Goal: Task Accomplishment & Management: Manage account settings

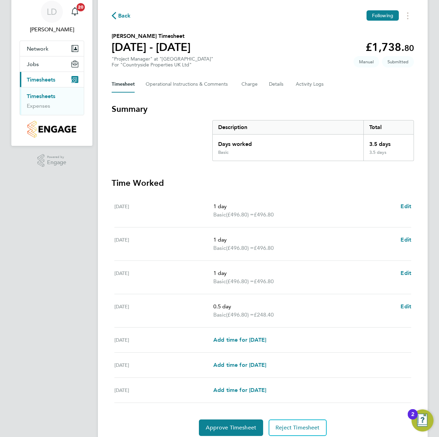
scroll to position [52, 0]
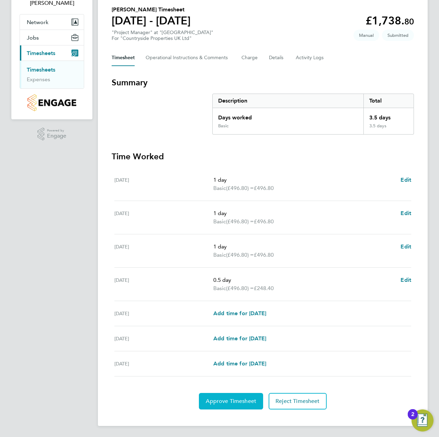
click at [232, 401] on span "Approve Timesheet" at bounding box center [231, 400] width 51 height 7
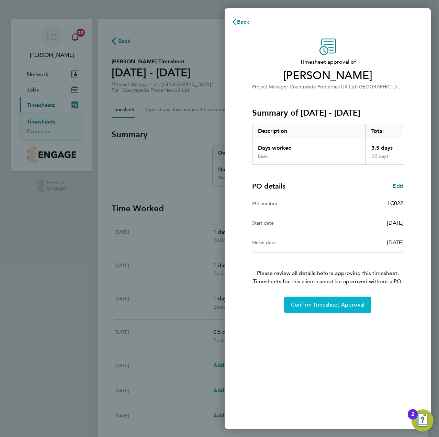
drag, startPoint x: 310, startPoint y: 303, endPoint x: 87, endPoint y: 312, distance: 224.0
click at [89, 312] on div "Back Timesheet approval of [PERSON_NAME] Project Manager · Countryside Properti…" at bounding box center [219, 218] width 439 height 437
click at [239, 22] on span "Back" at bounding box center [243, 22] width 13 height 7
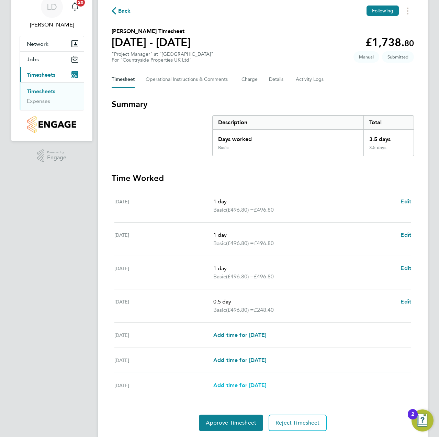
scroll to position [52, 0]
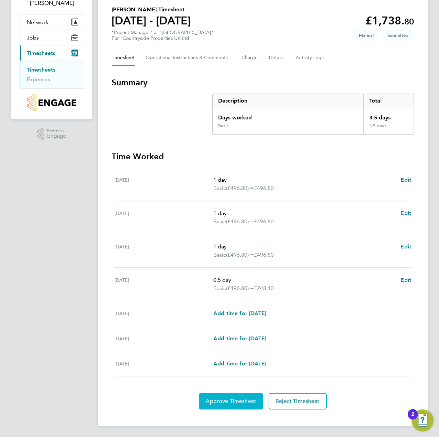
drag, startPoint x: 220, startPoint y: 389, endPoint x: 218, endPoint y: 398, distance: 9.3
click at [220, 389] on section "Time Worked [DATE] 1 day Basic (£496.80) = £496.80 Edit [DATE] 1 day Basic (£49…" at bounding box center [263, 280] width 303 height 258
click at [217, 400] on span "Approve Timesheet" at bounding box center [231, 400] width 51 height 7
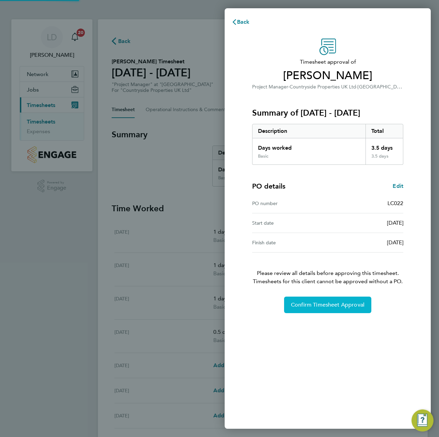
click at [326, 309] on button "Confirm Timesheet Approval" at bounding box center [327, 304] width 87 height 17
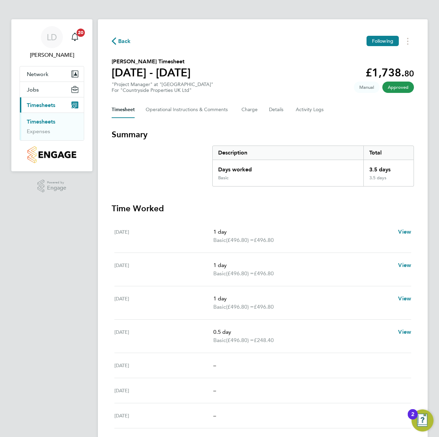
click at [123, 37] on span "Back" at bounding box center [124, 41] width 13 height 8
